Goal: Transaction & Acquisition: Purchase product/service

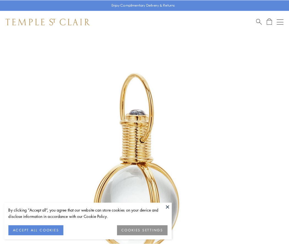
scroll to position [144, 0]
